Goal: Information Seeking & Learning: Compare options

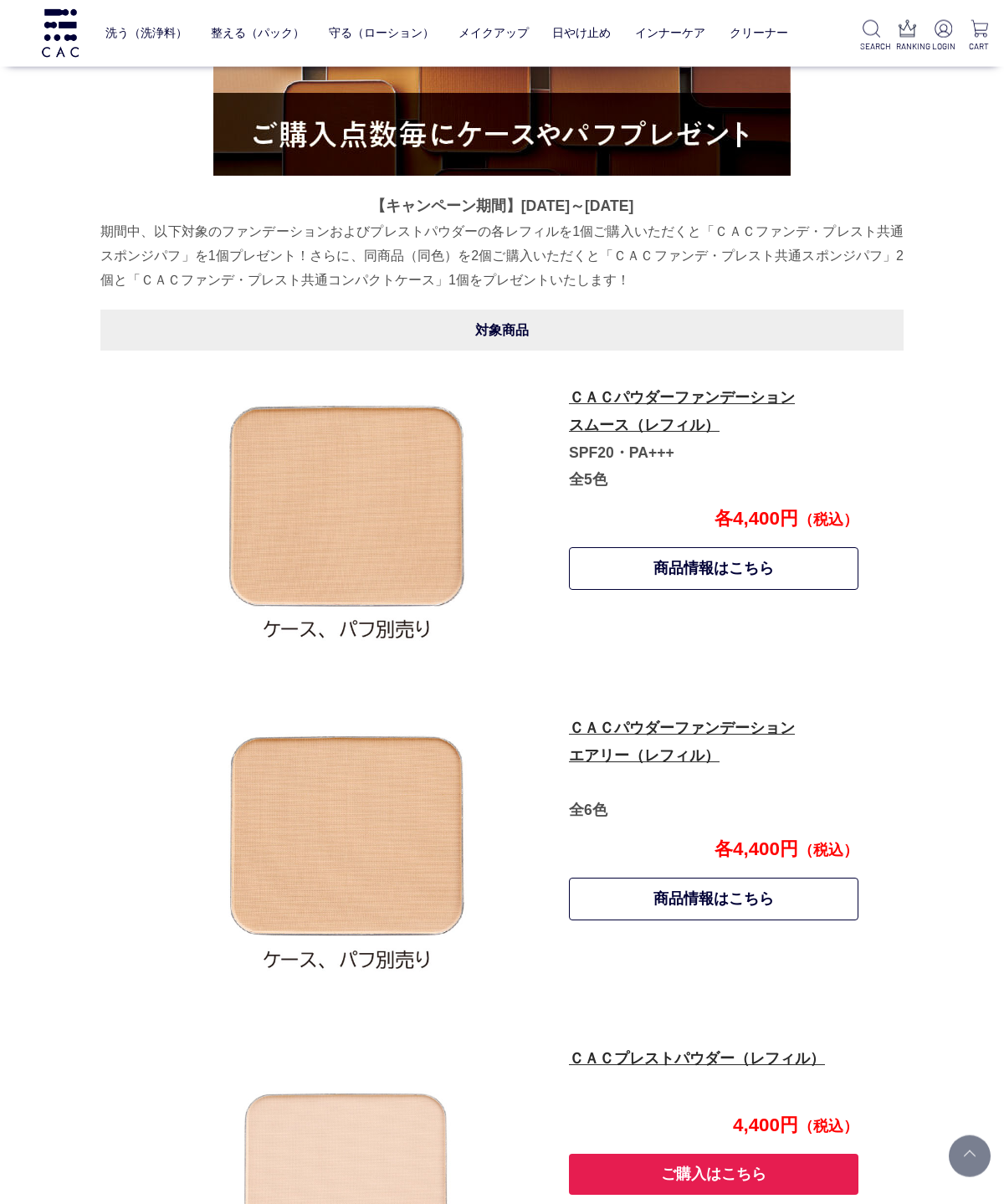
scroll to position [598, 0]
click at [374, 826] on img at bounding box center [346, 848] width 292 height 293
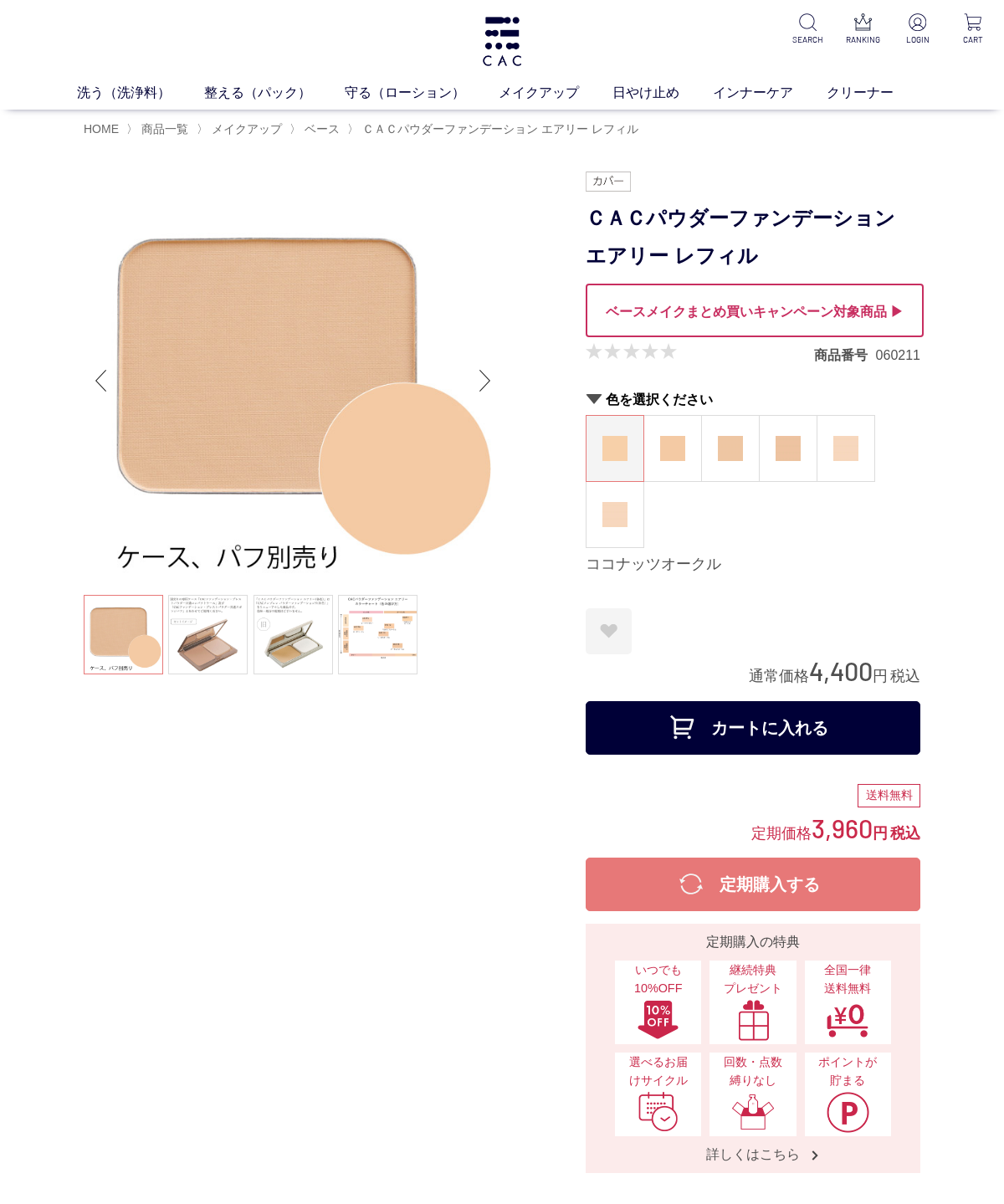
click at [615, 522] on img at bounding box center [615, 515] width 26 height 26
click at [382, 653] on link at bounding box center [377, 634] width 79 height 79
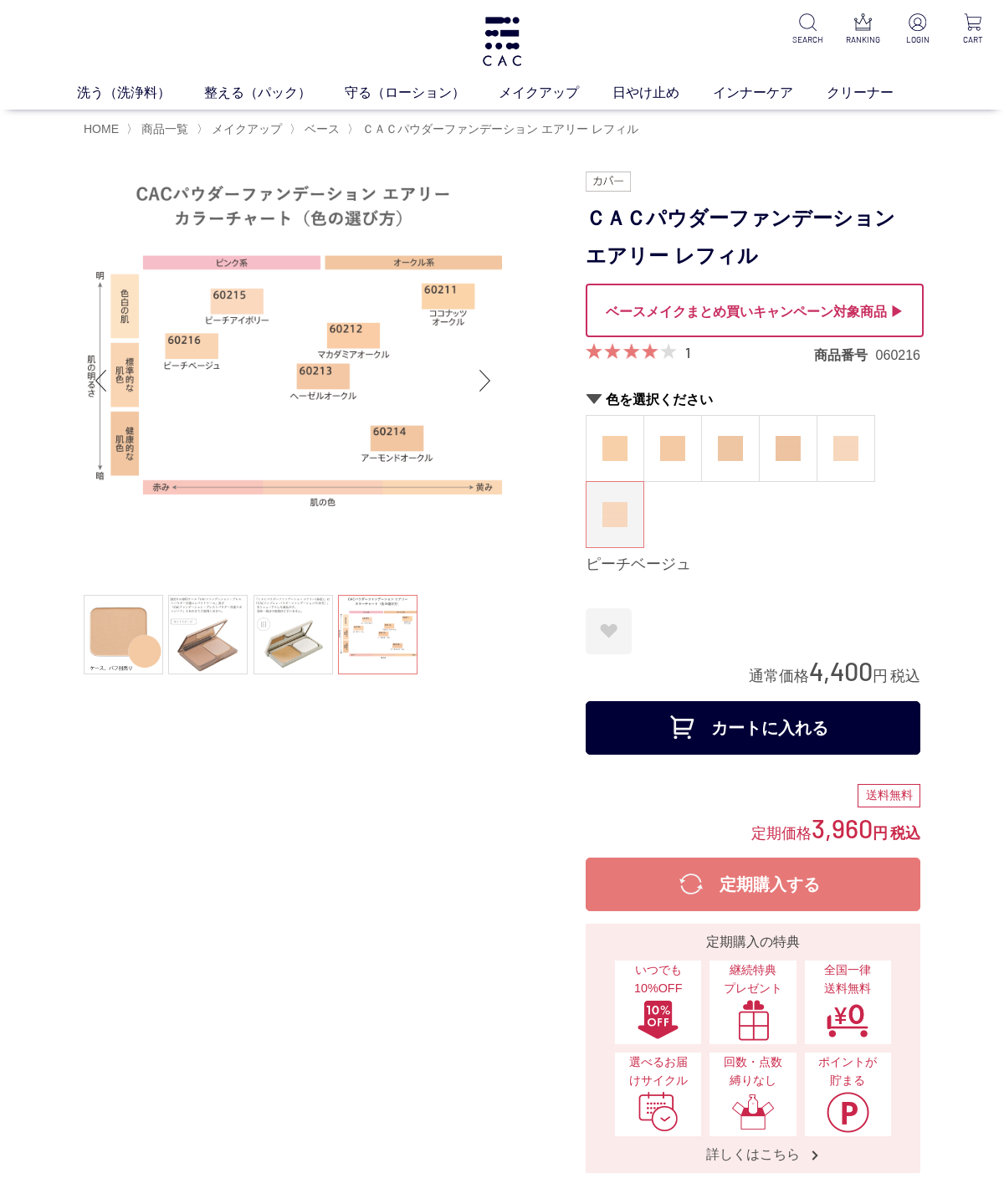
click at [377, 616] on ul at bounding box center [292, 637] width 418 height 84
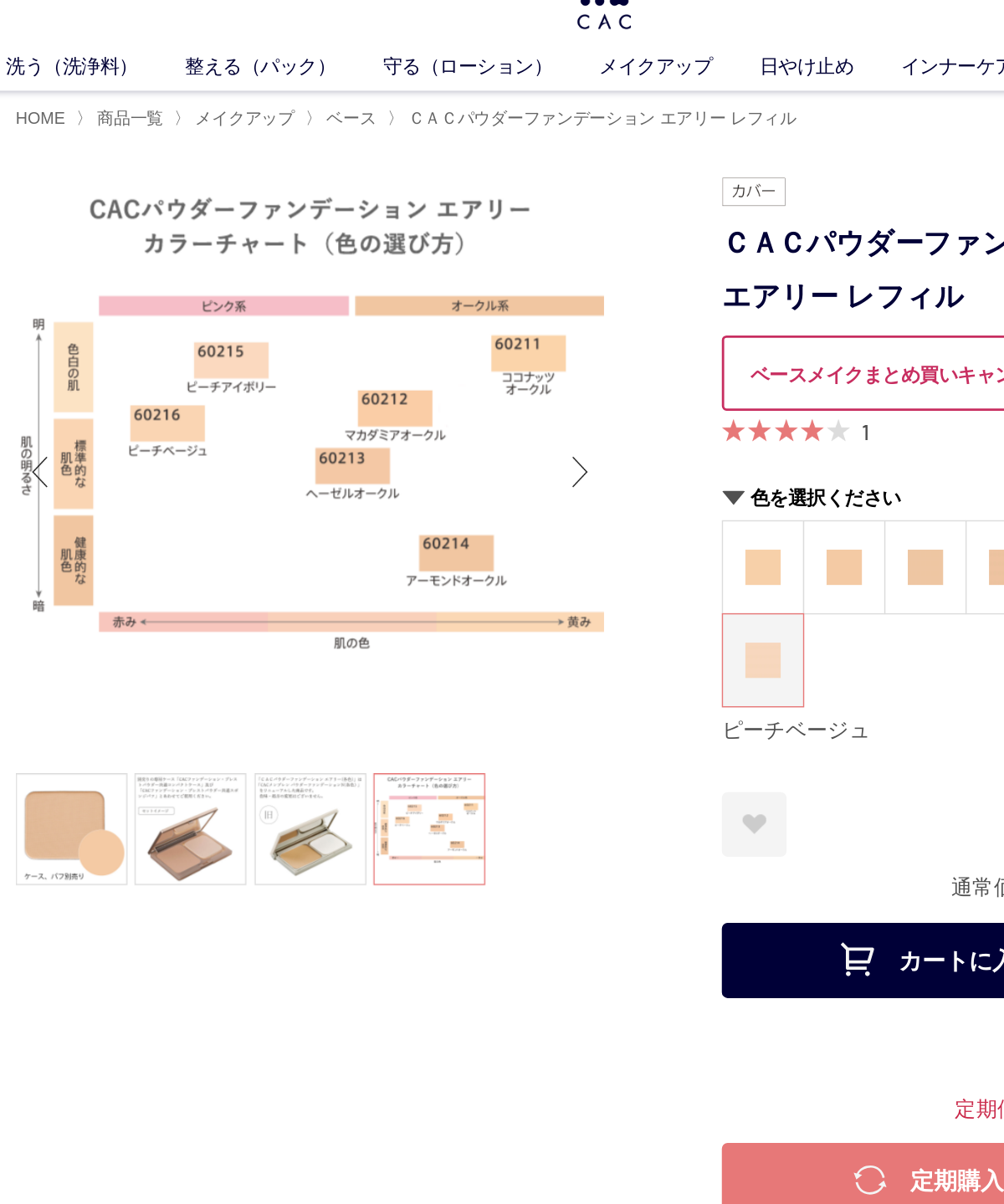
click at [602, 436] on img at bounding box center [615, 448] width 26 height 26
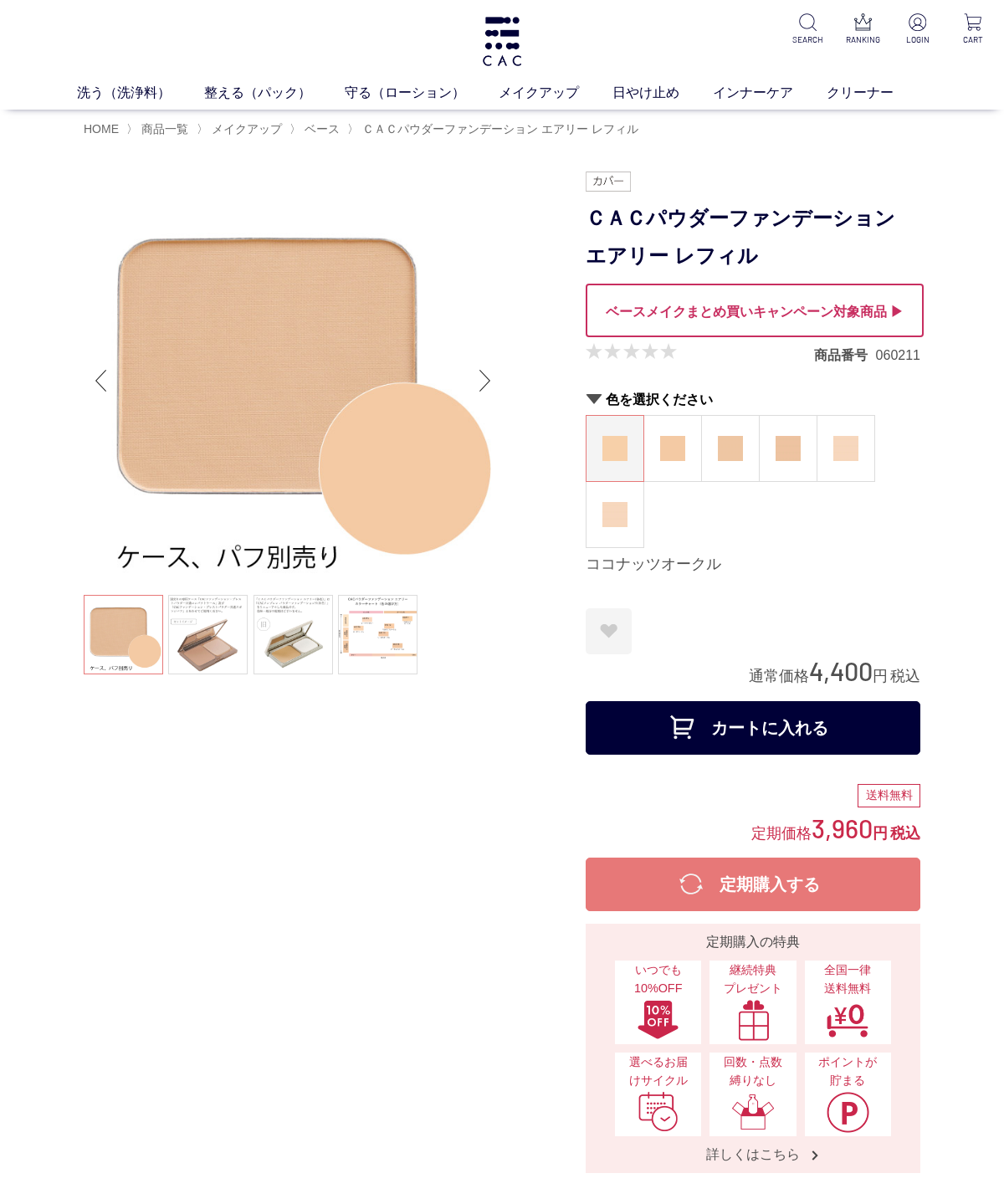
click at [673, 444] on img at bounding box center [672, 448] width 26 height 26
click at [617, 509] on img at bounding box center [615, 515] width 26 height 26
click at [851, 445] on img at bounding box center [845, 448] width 26 height 26
click at [340, 124] on span "ベース" at bounding box center [322, 129] width 36 height 14
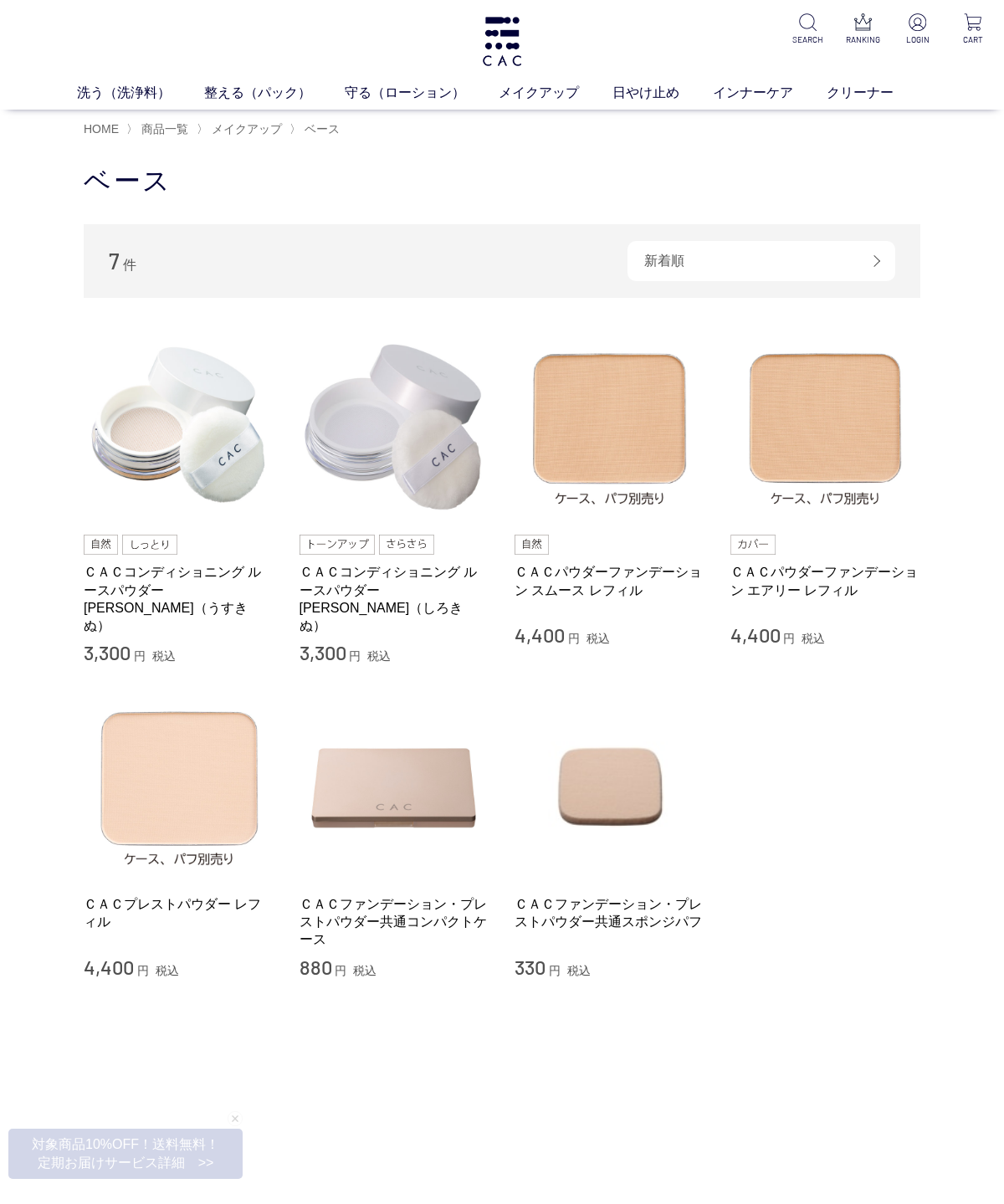
click at [617, 430] on img at bounding box center [610, 426] width 190 height 190
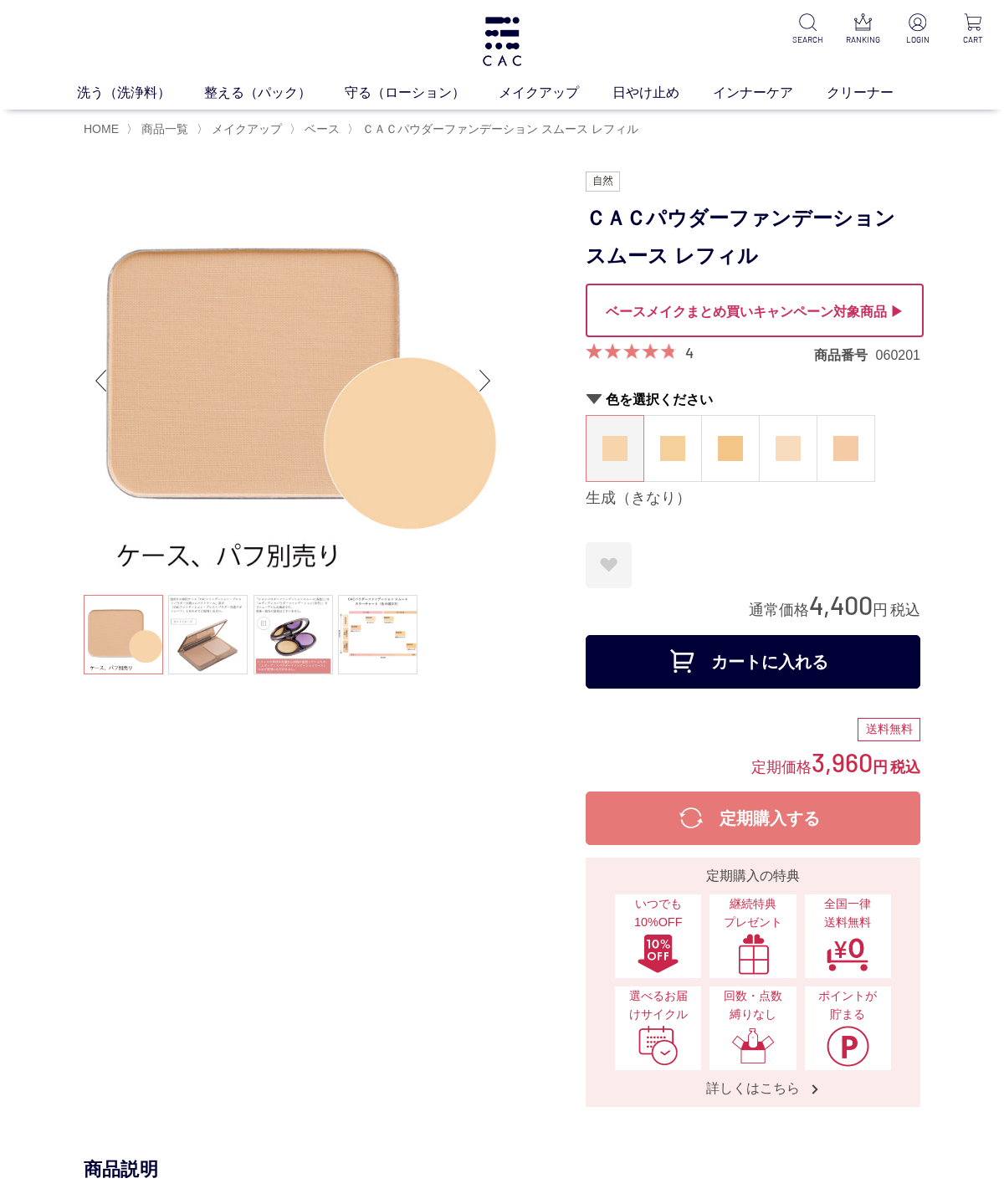
click at [373, 645] on link at bounding box center [377, 634] width 79 height 79
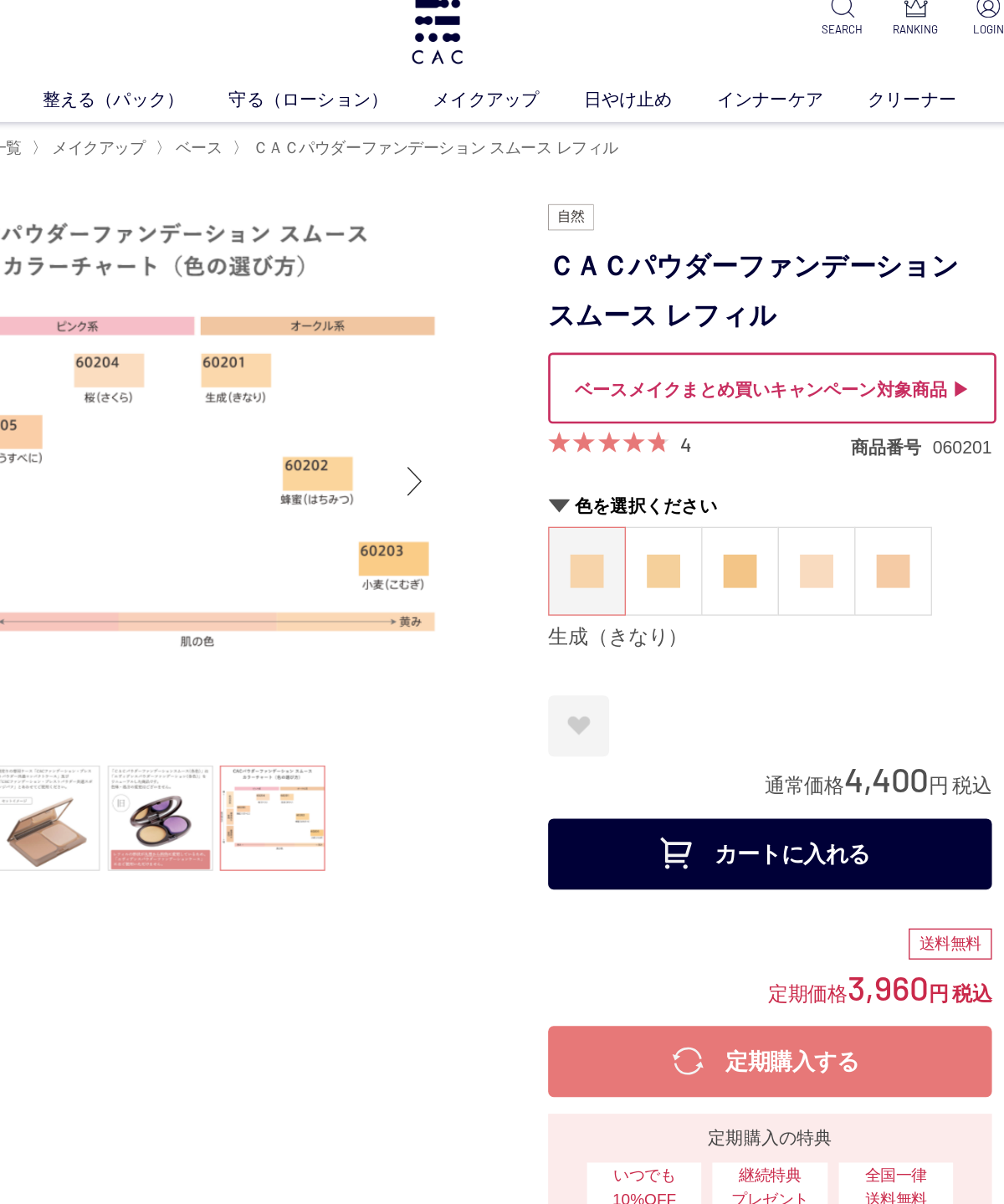
click at [775, 436] on img at bounding box center [788, 448] width 26 height 26
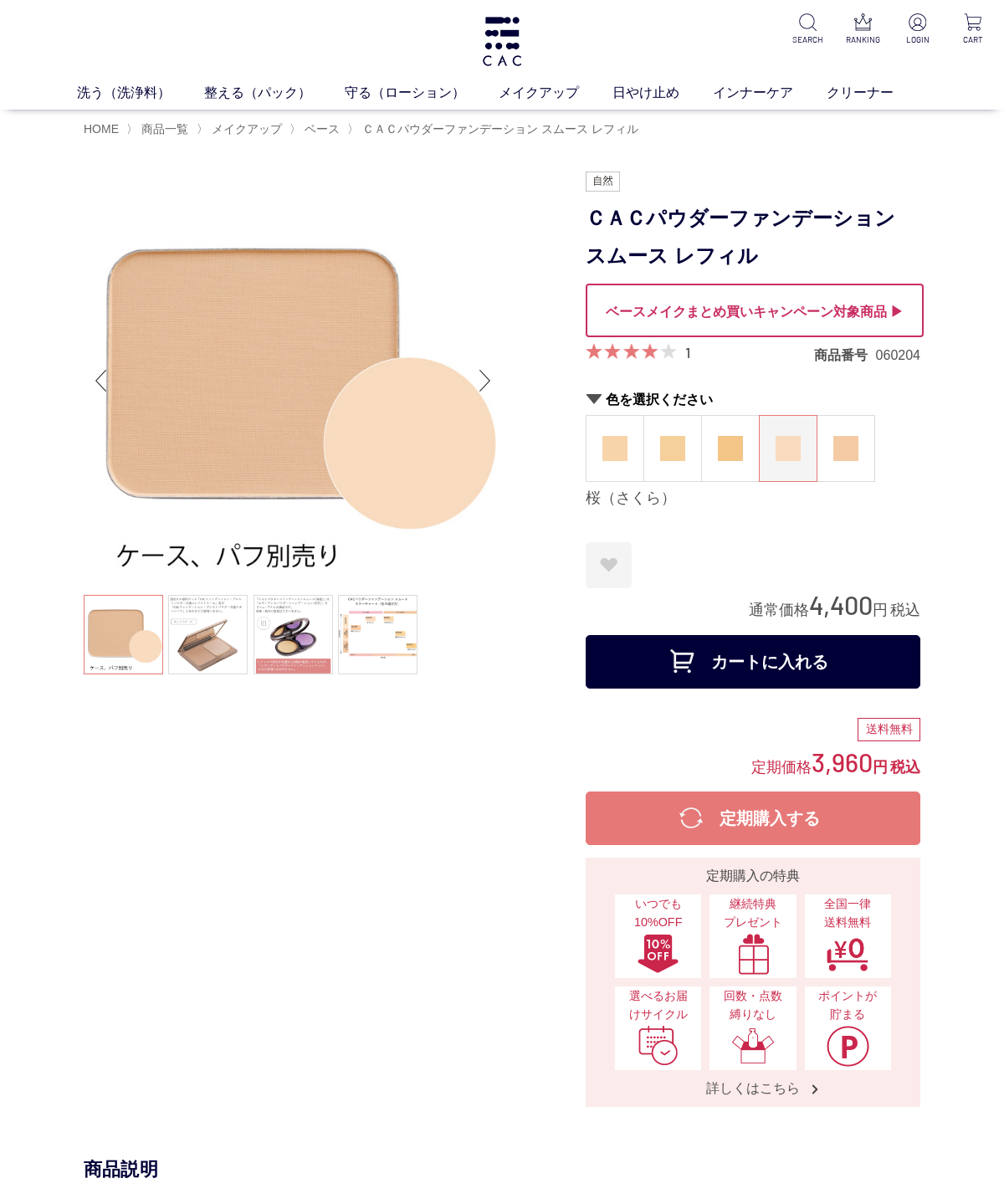
click at [335, 132] on span "ベース" at bounding box center [322, 129] width 36 height 14
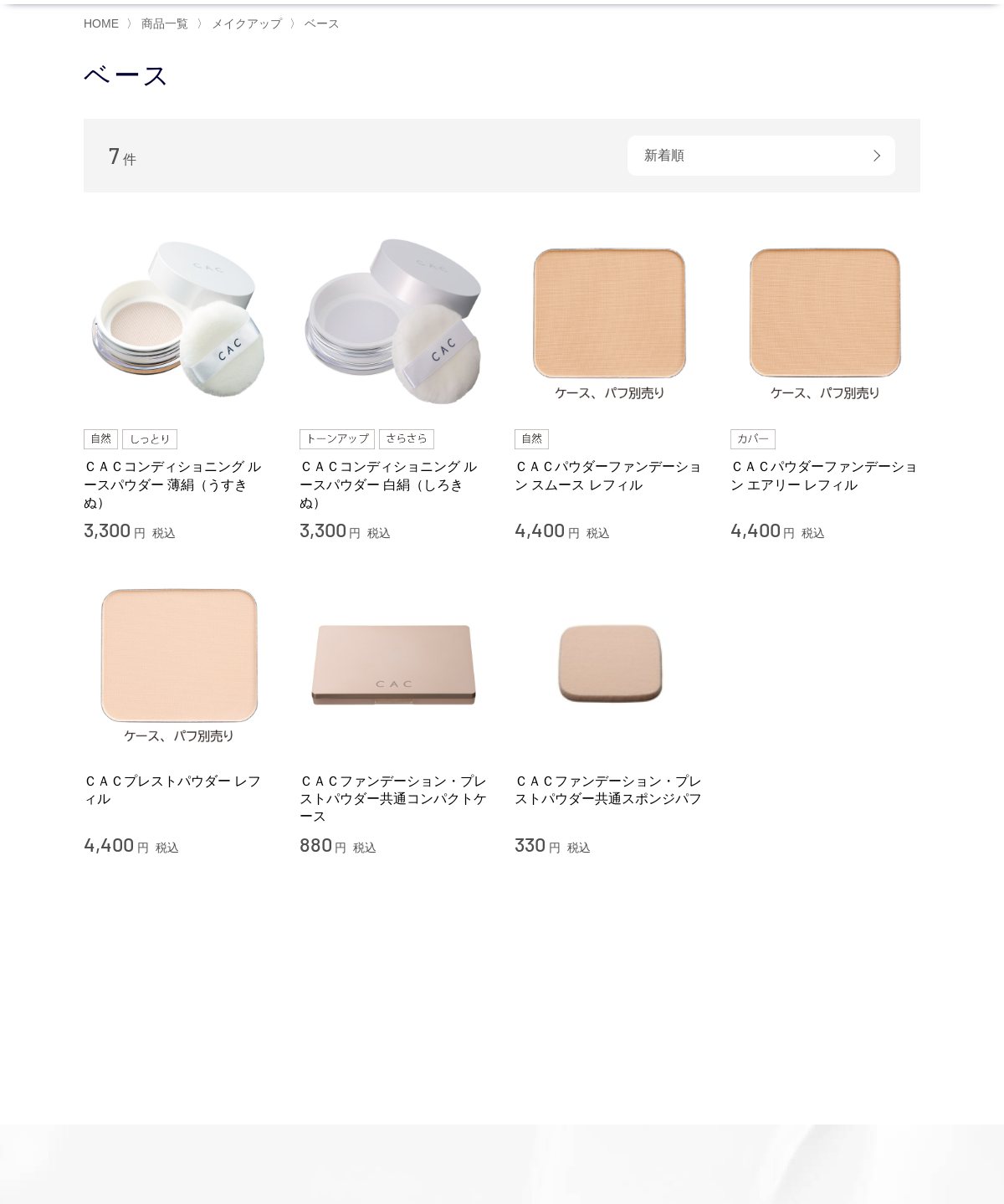
scroll to position [106, 0]
click at [855, 334] on img at bounding box center [825, 321] width 190 height 190
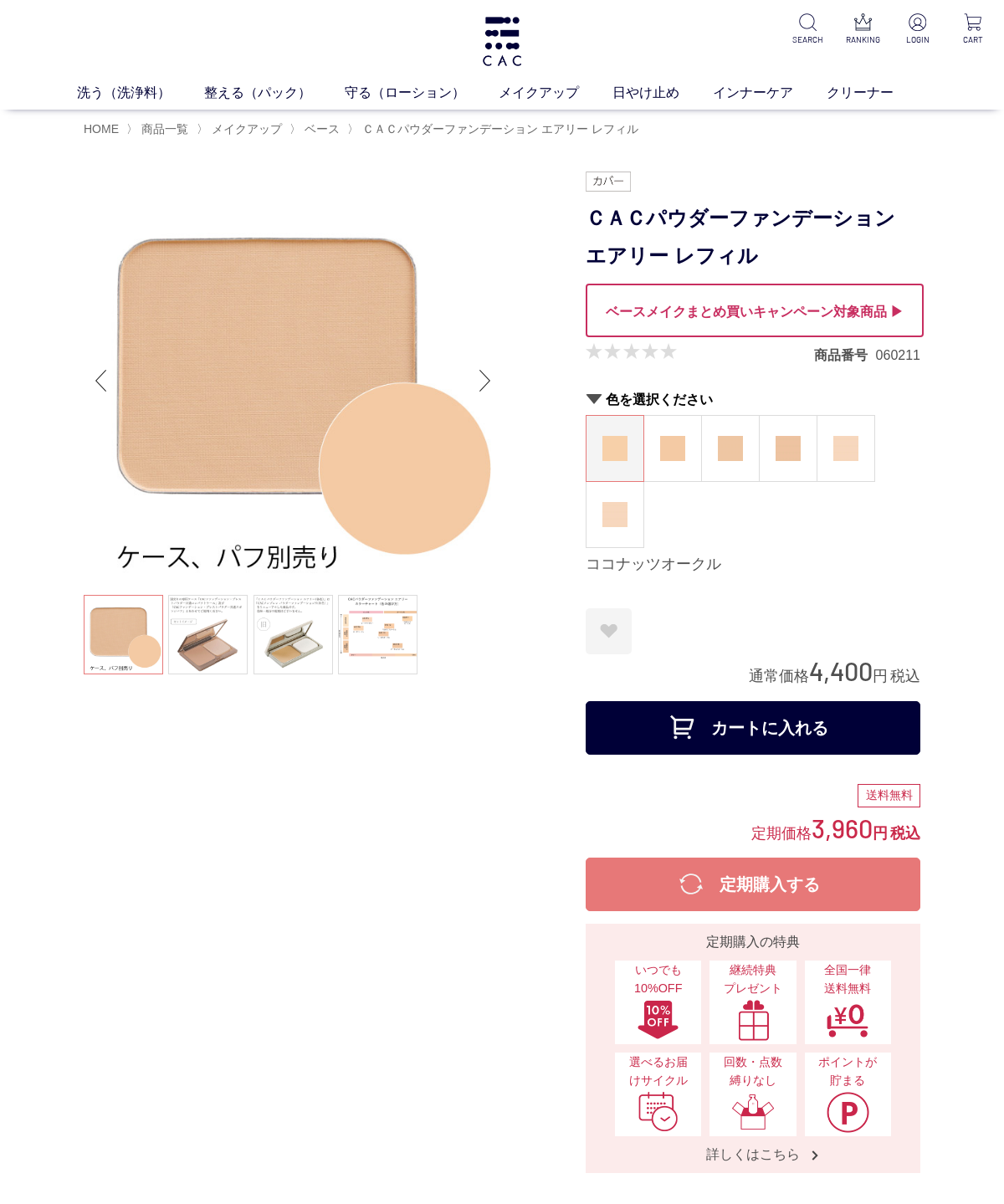
click at [391, 638] on link at bounding box center [377, 634] width 79 height 79
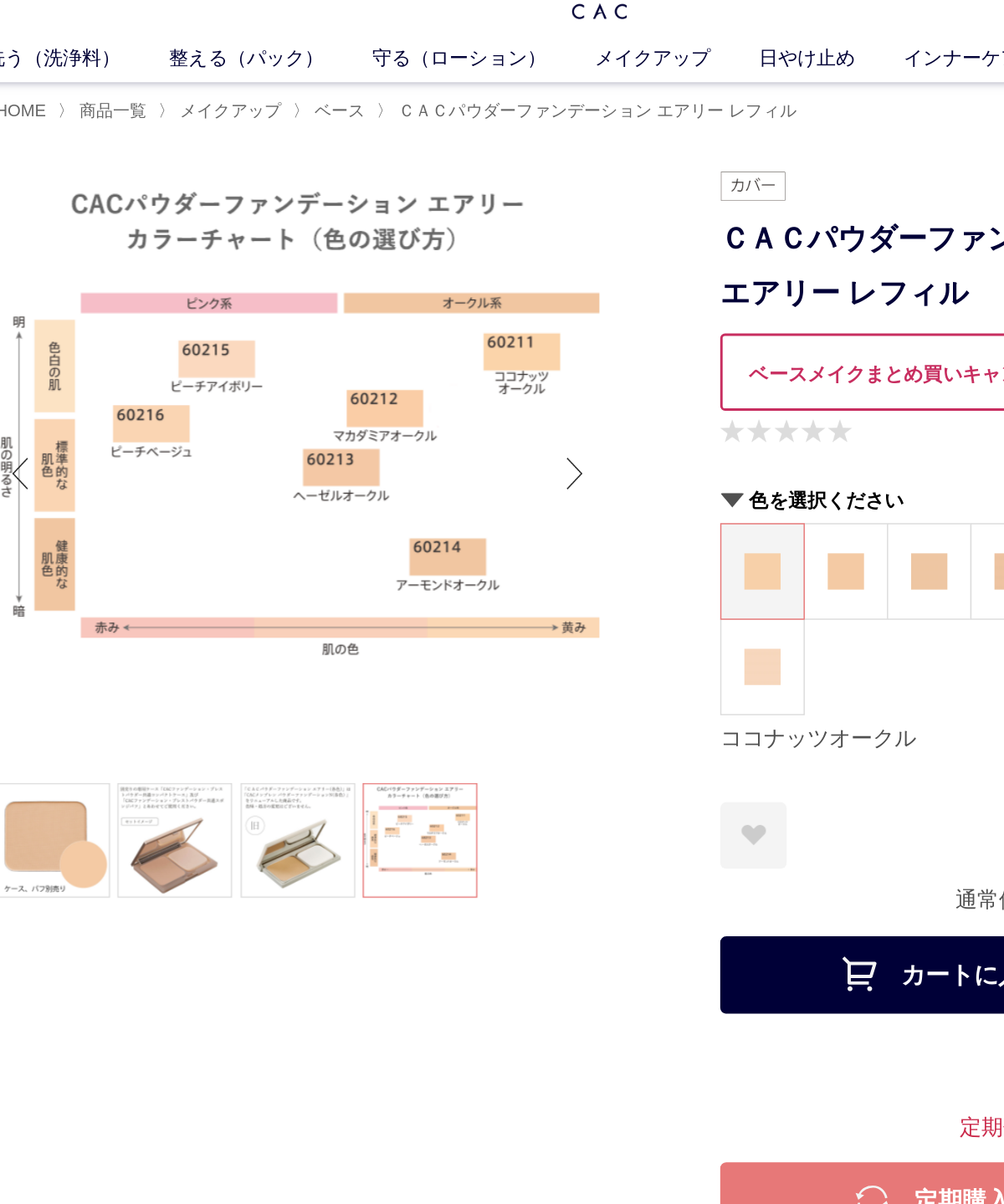
click at [304, 122] on span "ベース" at bounding box center [322, 129] width 36 height 14
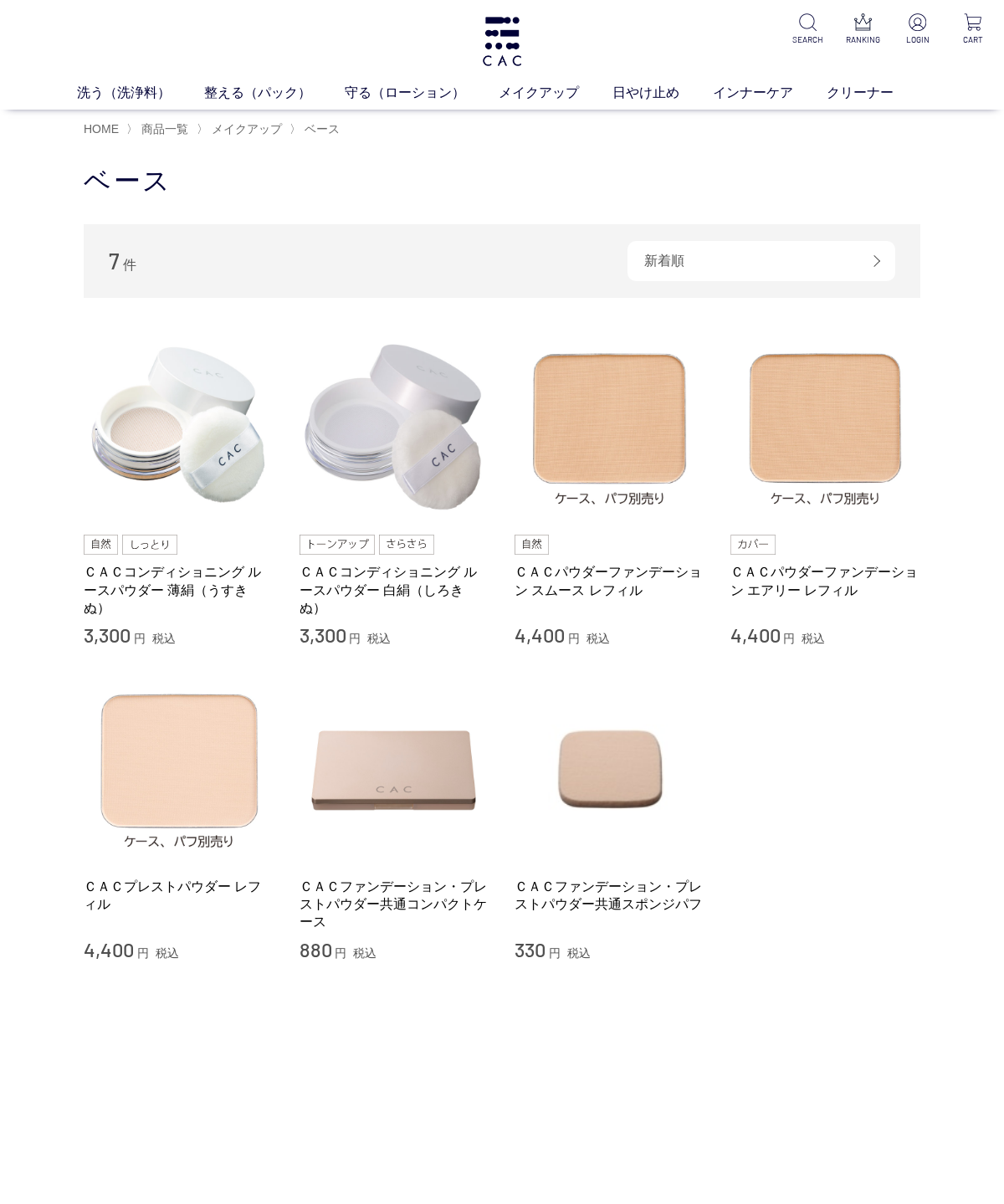
click at [604, 453] on img at bounding box center [610, 426] width 190 height 190
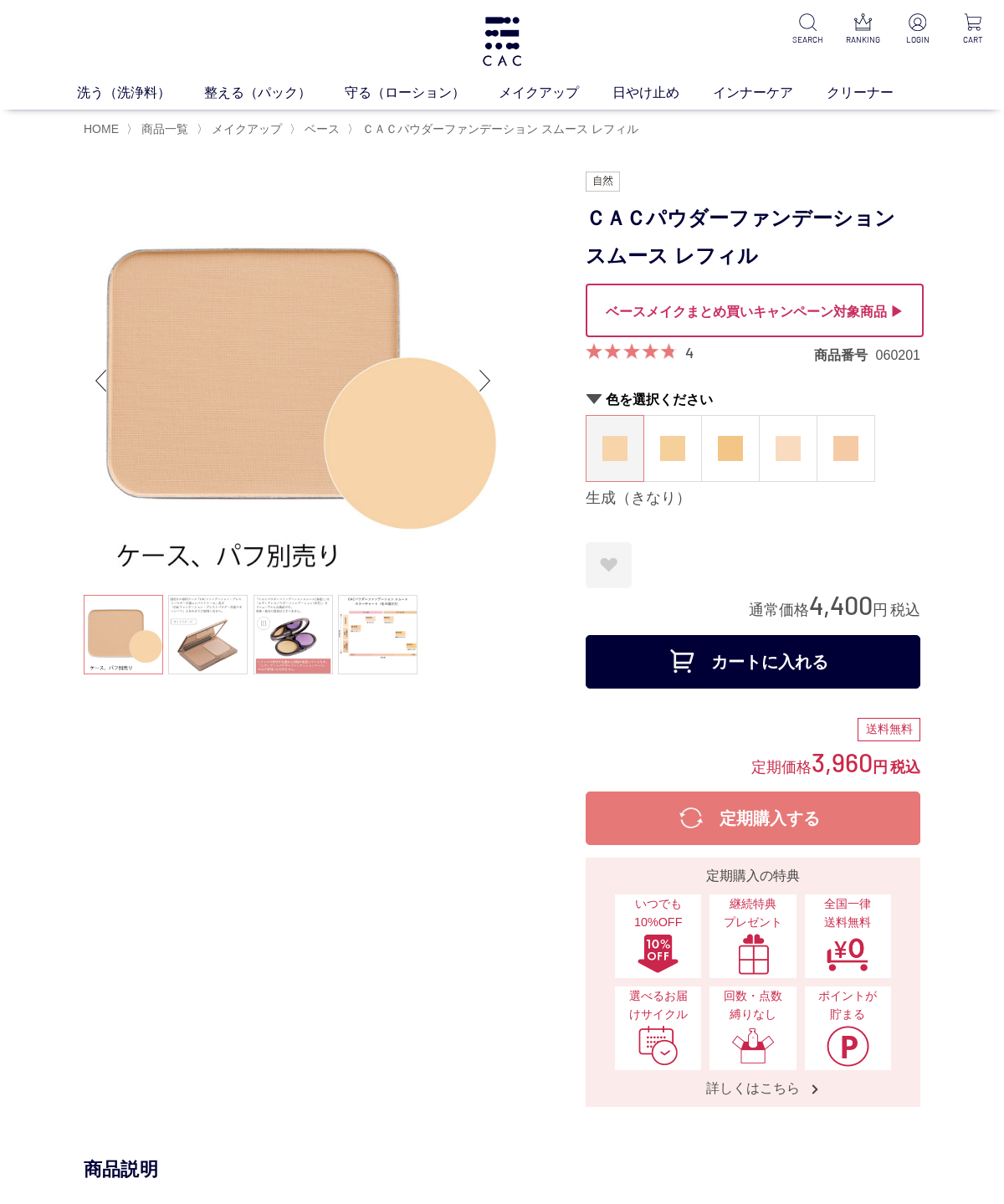
click at [400, 633] on link at bounding box center [377, 634] width 79 height 79
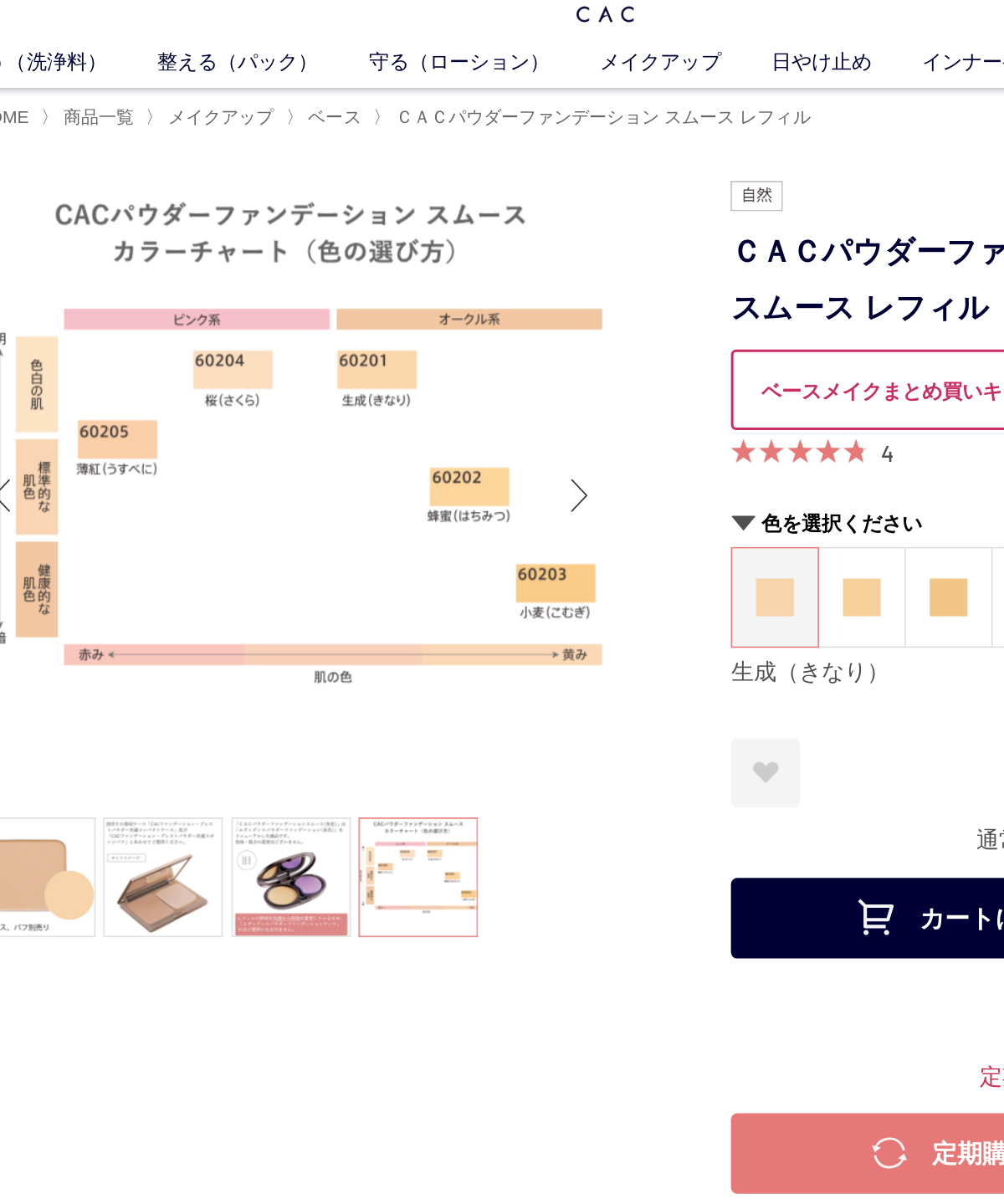
click at [84, 595] on link at bounding box center [123, 634] width 79 height 79
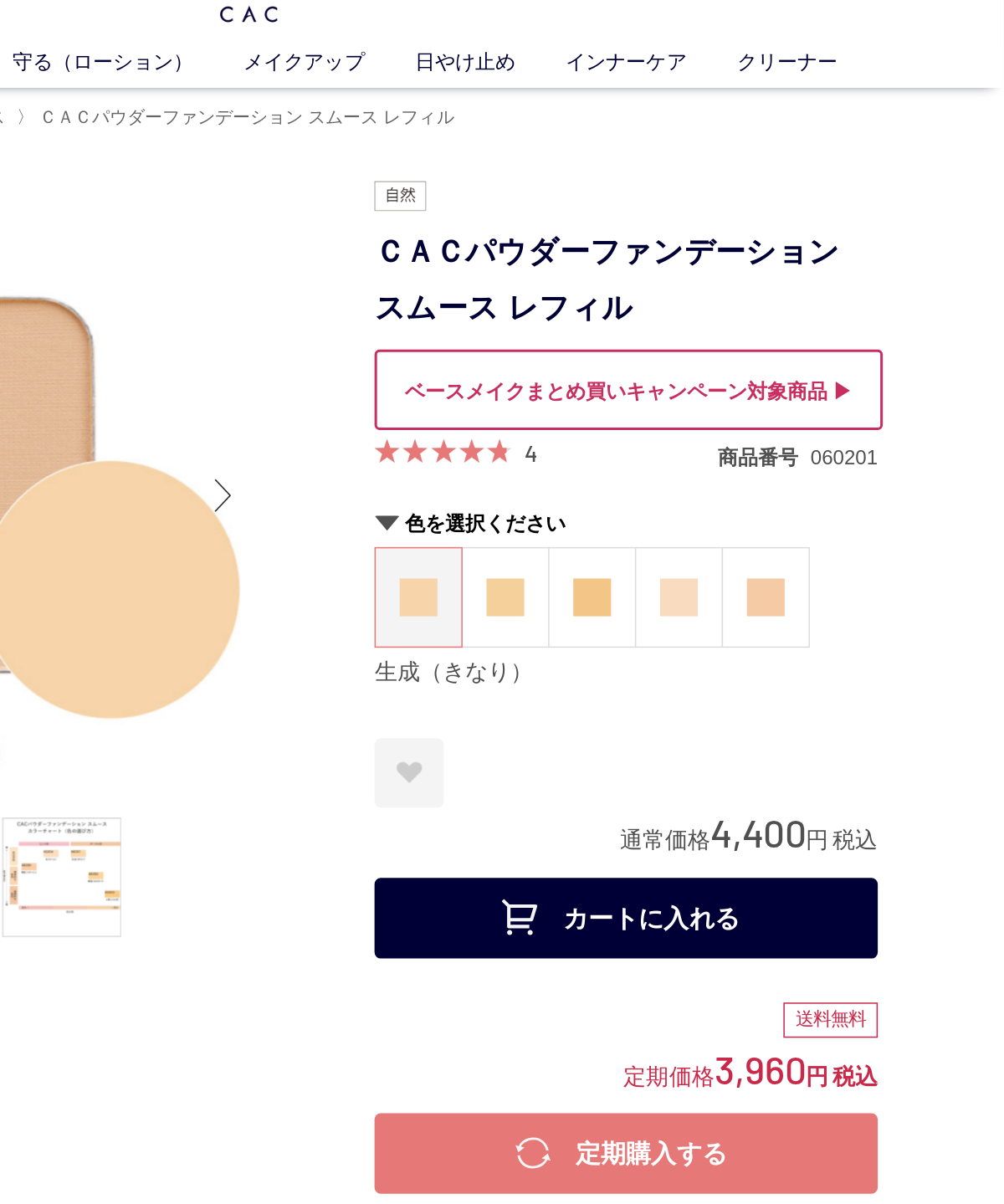
click at [775, 436] on img at bounding box center [788, 448] width 26 height 26
